Goal: Task Accomplishment & Management: Manage account settings

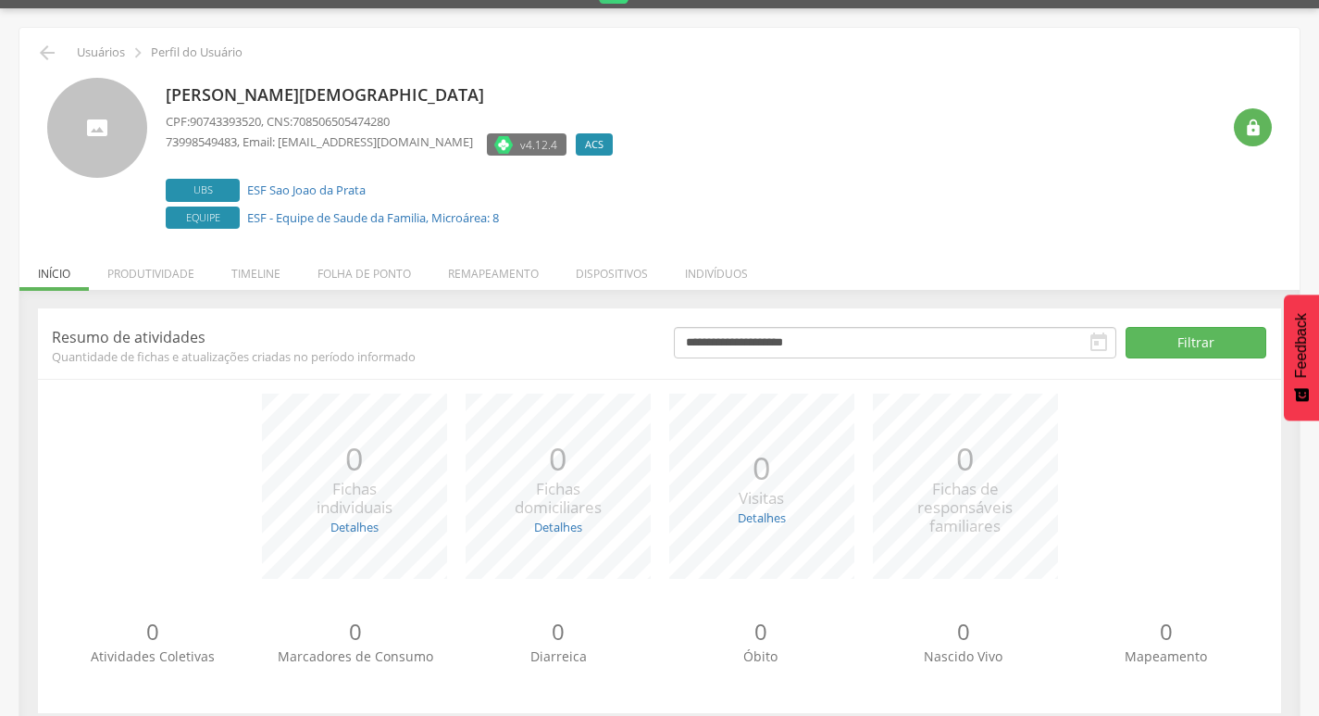
scroll to position [73, 0]
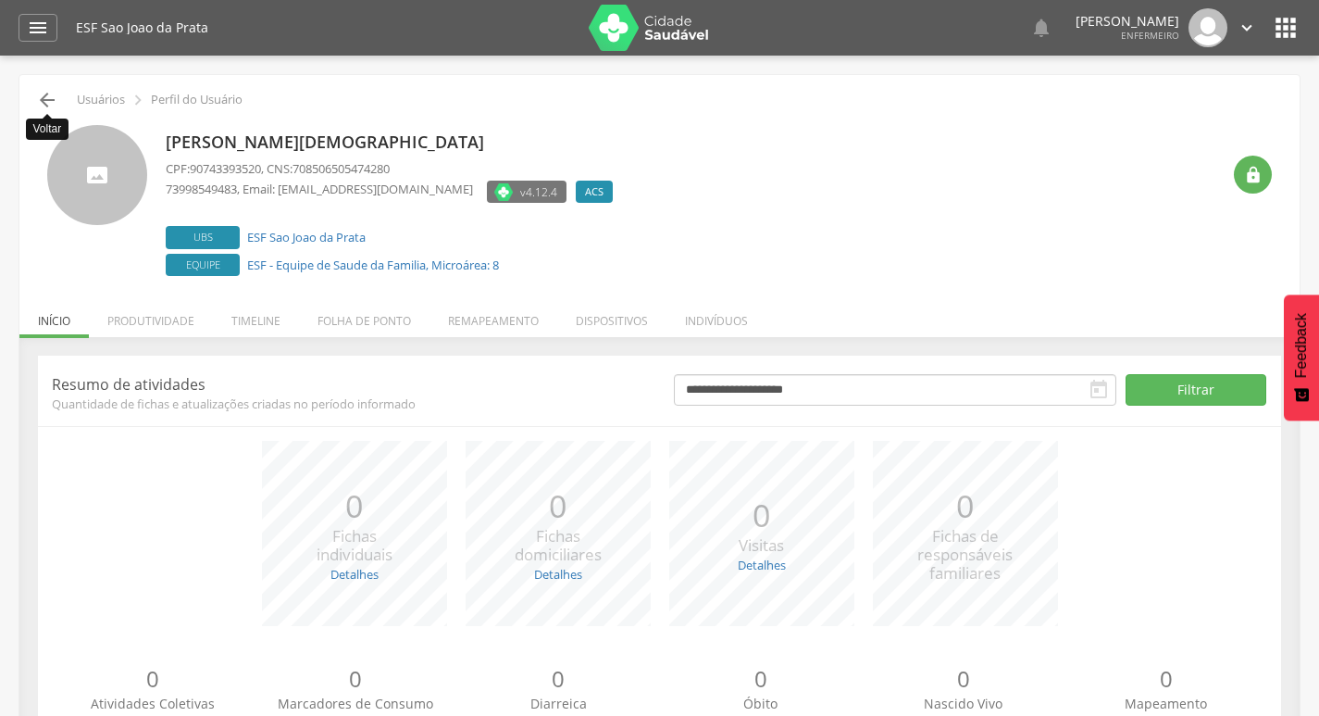
click at [54, 94] on icon "" at bounding box center [47, 100] width 22 height 22
